Goal: Transaction & Acquisition: Purchase product/service

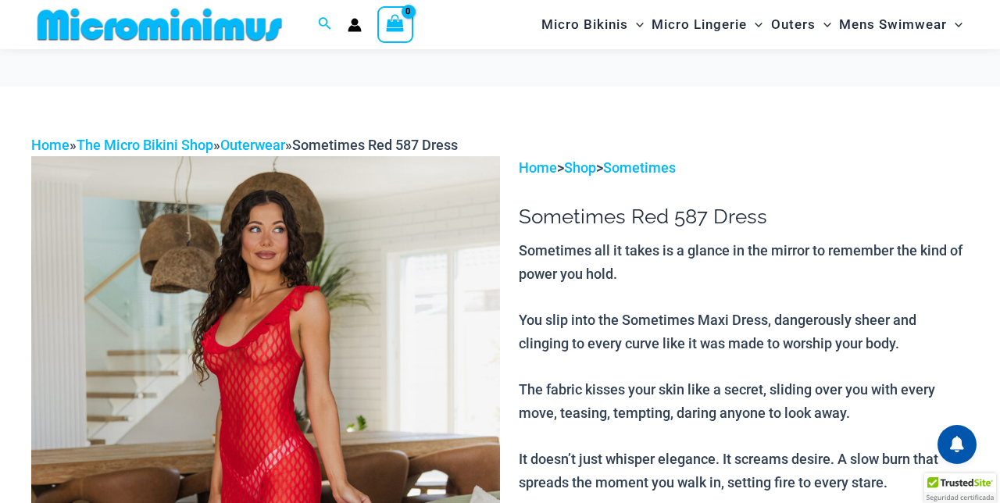
scroll to position [129, 0]
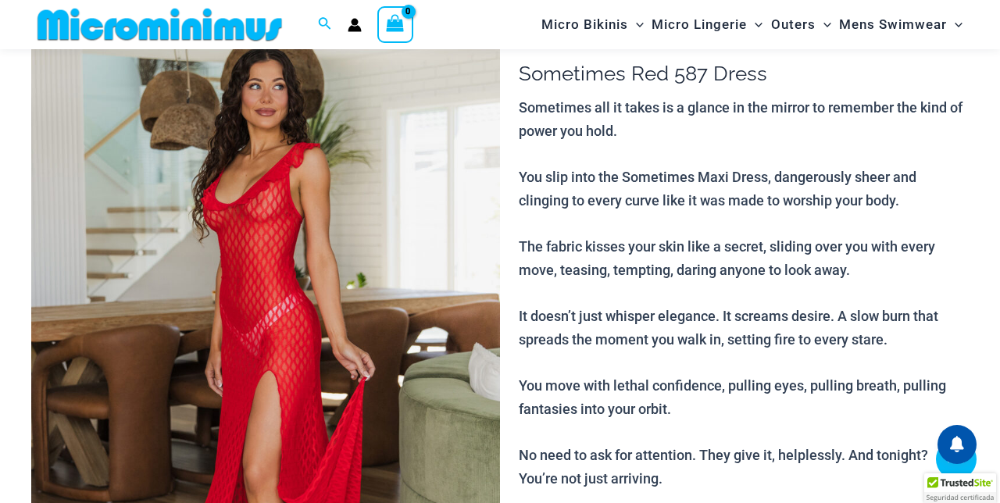
select select
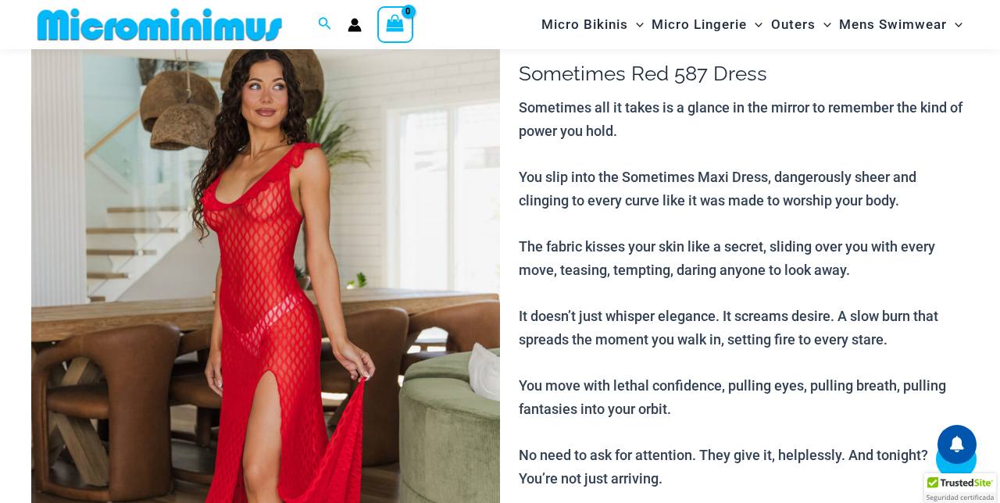
select select
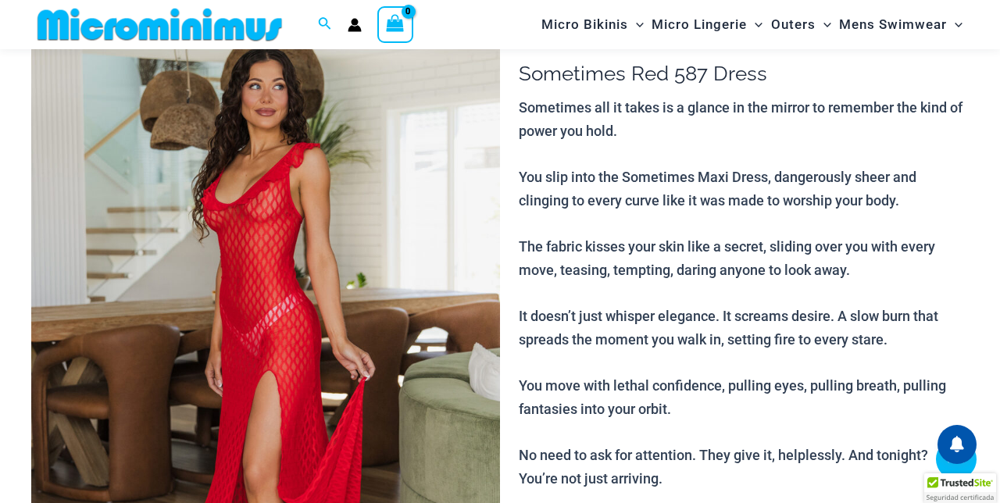
select select
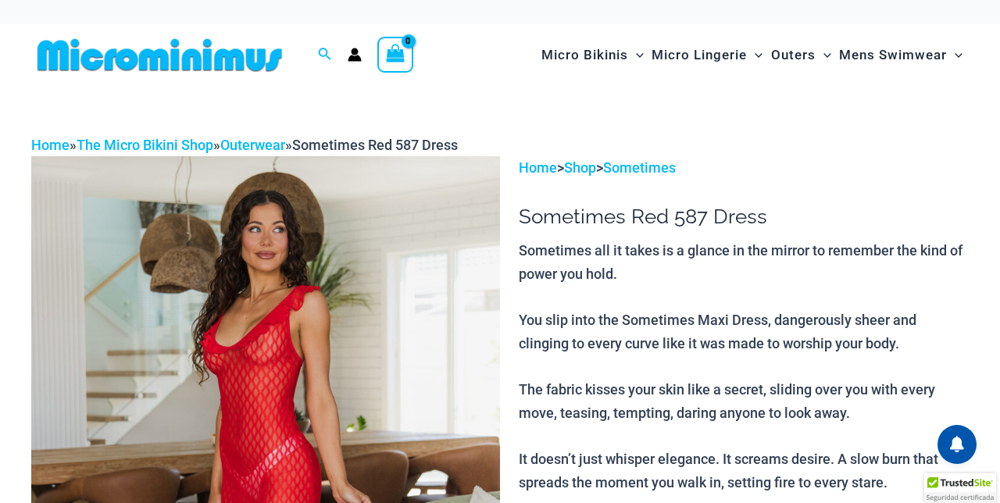
select select
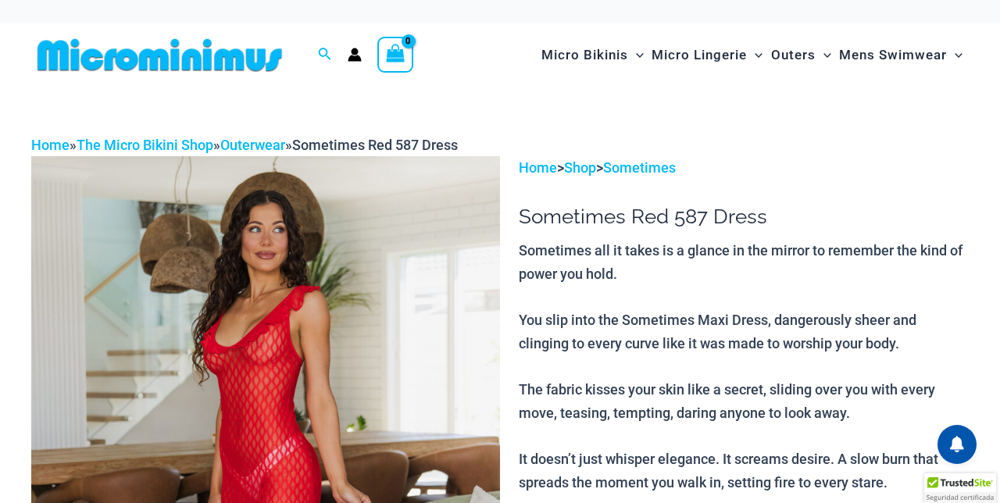
select select
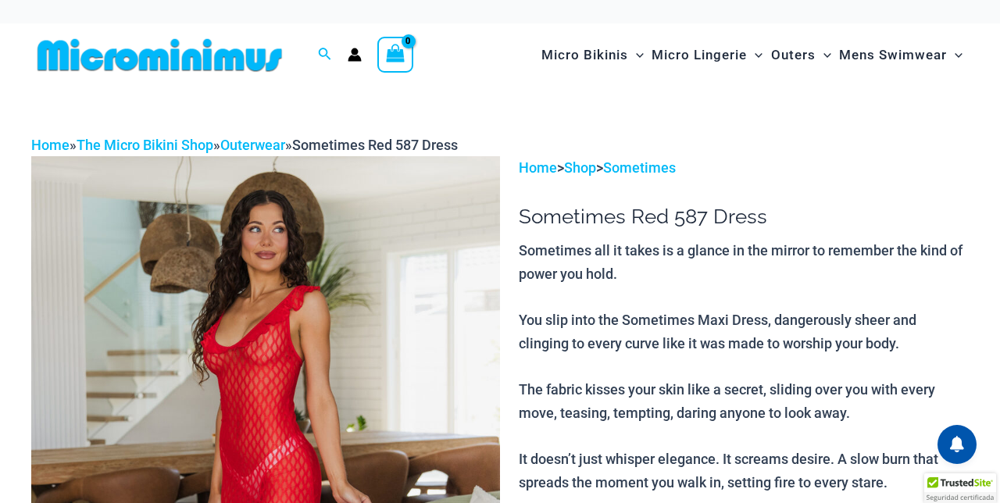
select select
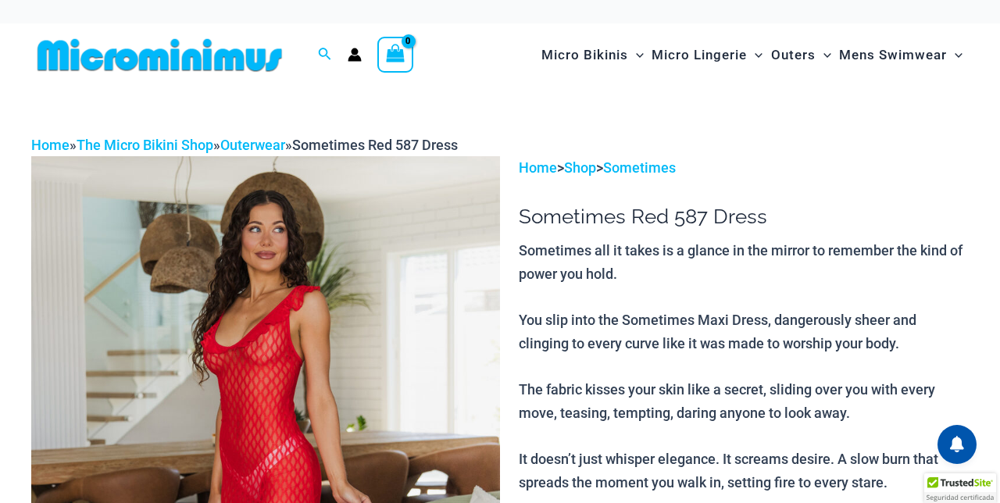
select select
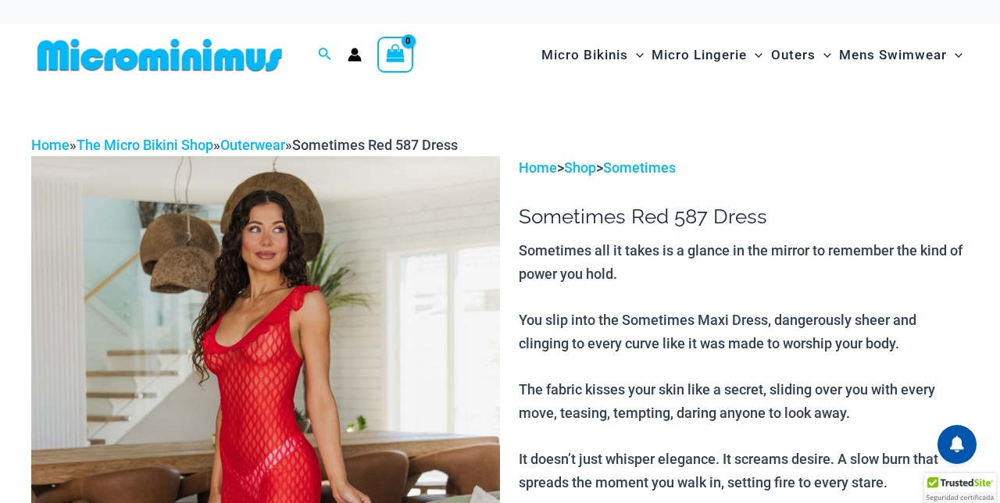
select select
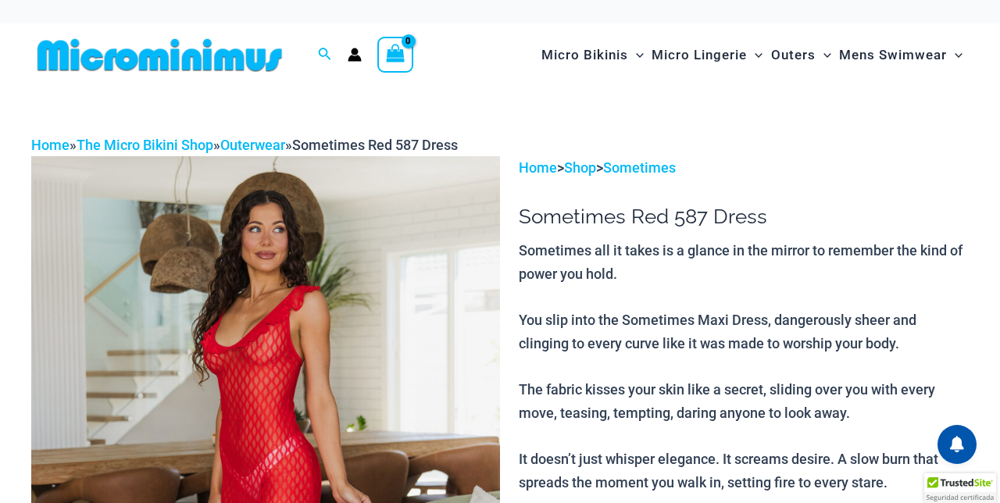
select select
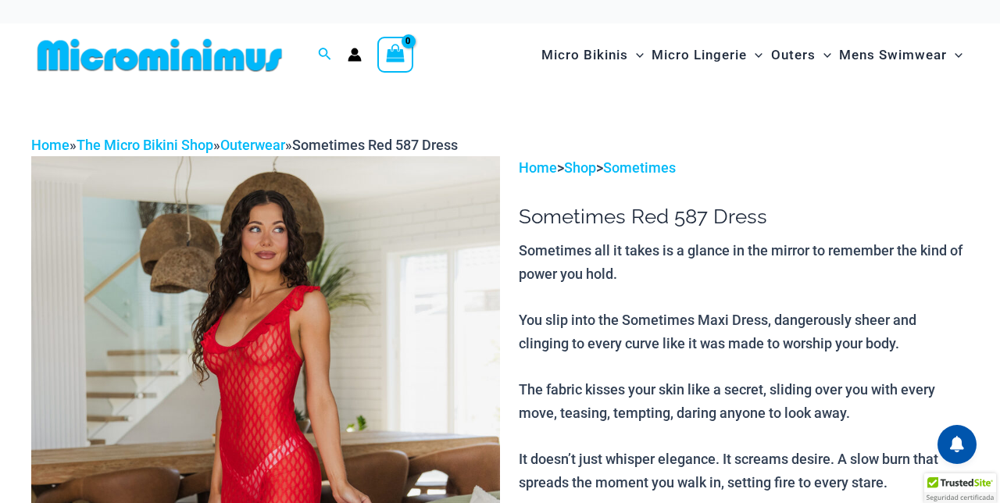
select select
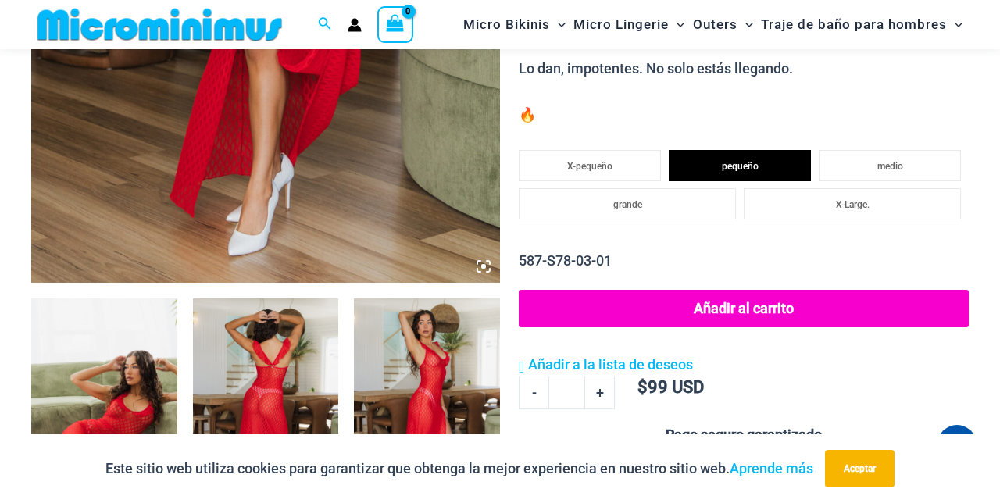
scroll to position [563, 0]
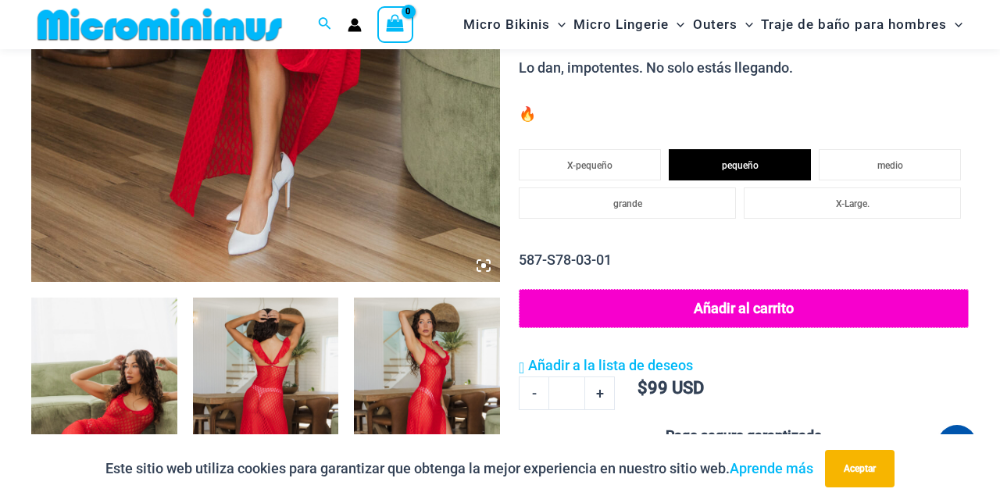
click at [761, 300] on button "Añadir al carrito" at bounding box center [744, 308] width 450 height 39
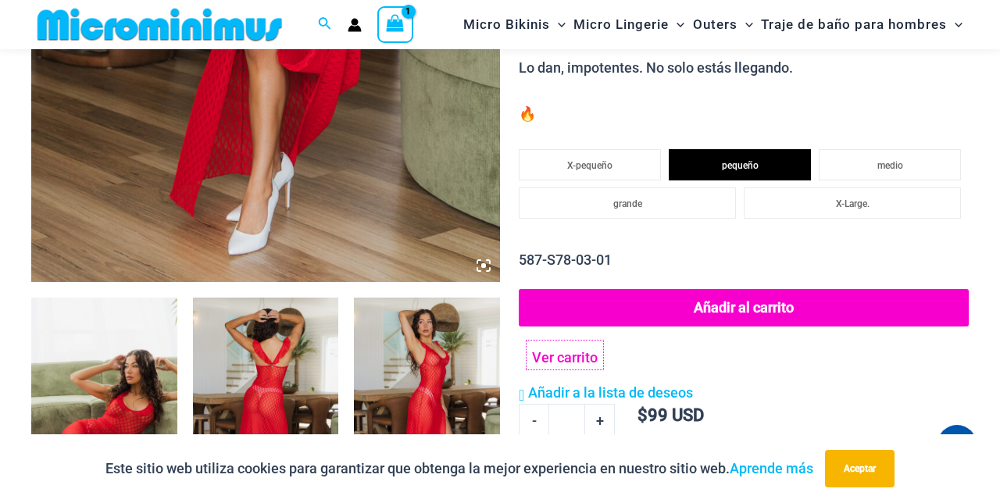
click at [581, 356] on link "Ver carrito" at bounding box center [564, 354] width 77 height 29
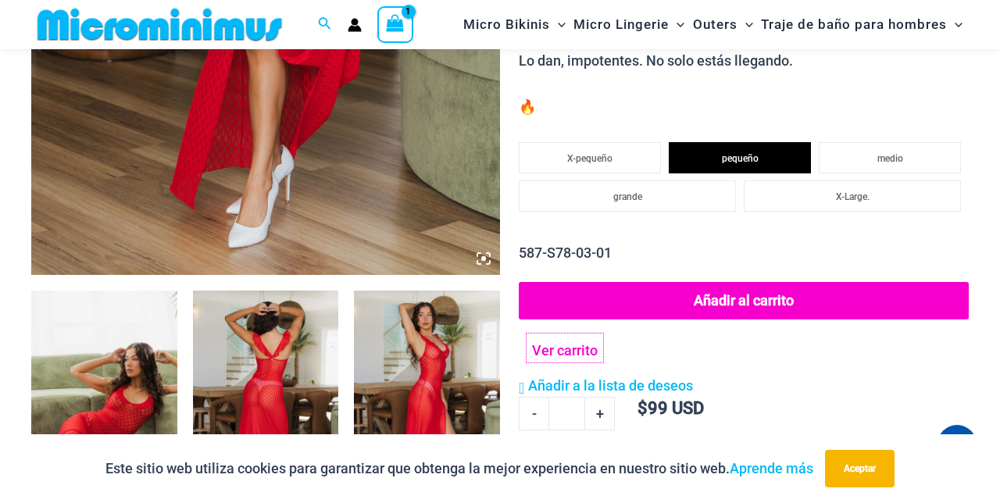
scroll to position [629, 0]
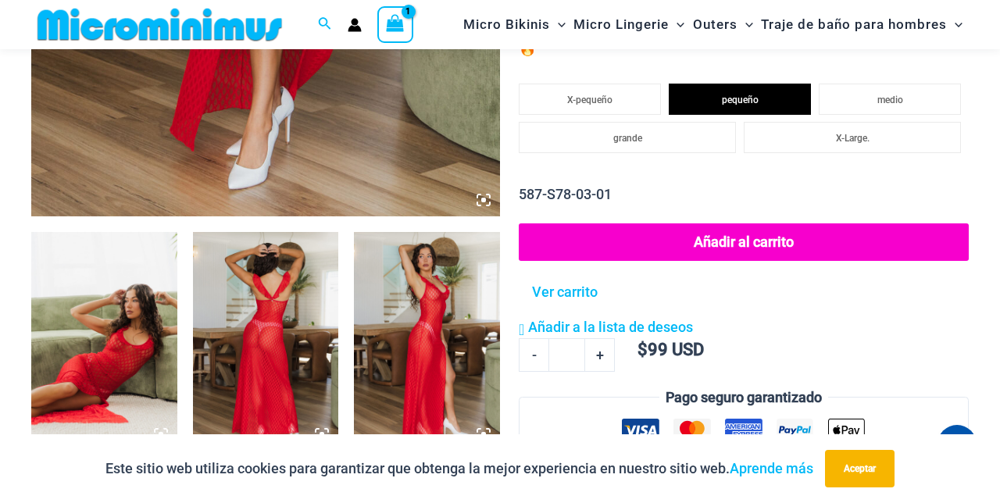
click at [398, 33] on span "View Shopping Cart, 1 items" at bounding box center [395, 26] width 18 height 22
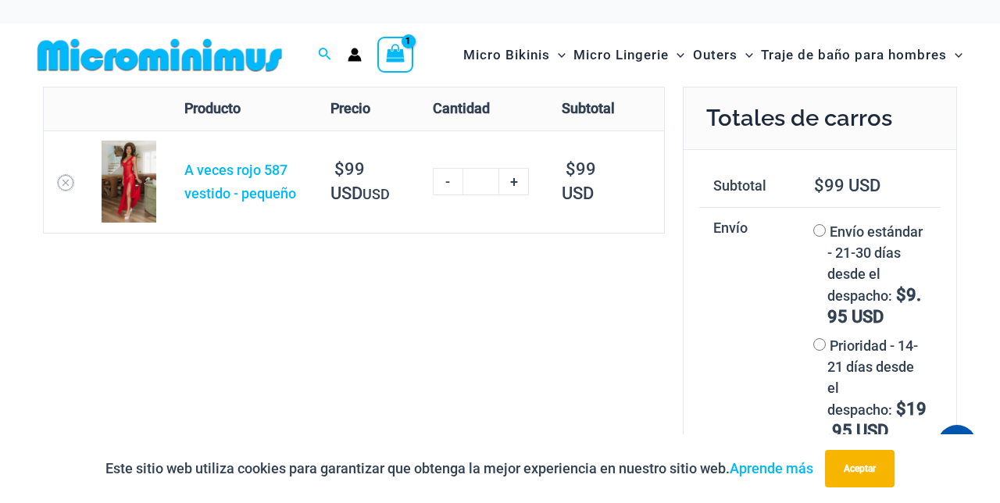
click at [70, 180] on icon "Remove Sometimes Red 587 Dress - small from cart" at bounding box center [65, 182] width 11 height 11
